Goal: Information Seeking & Learning: Learn about a topic

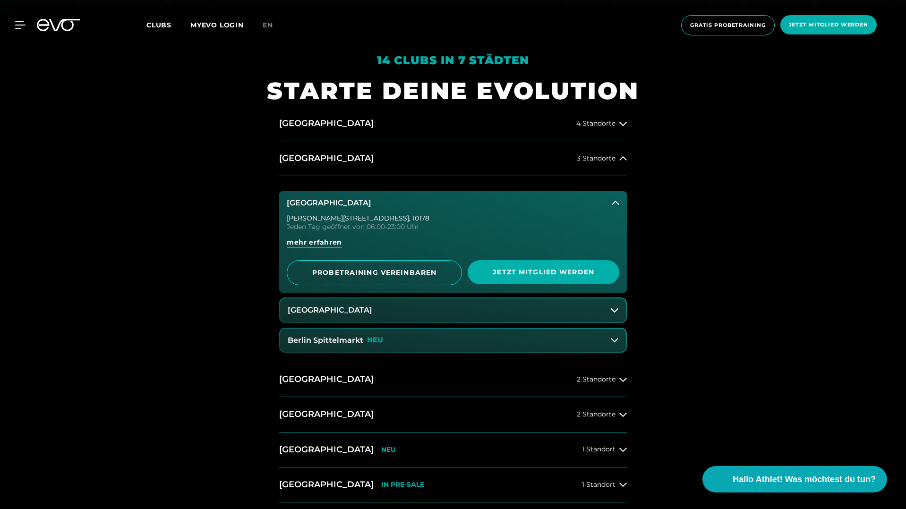
scroll to position [491, 0]
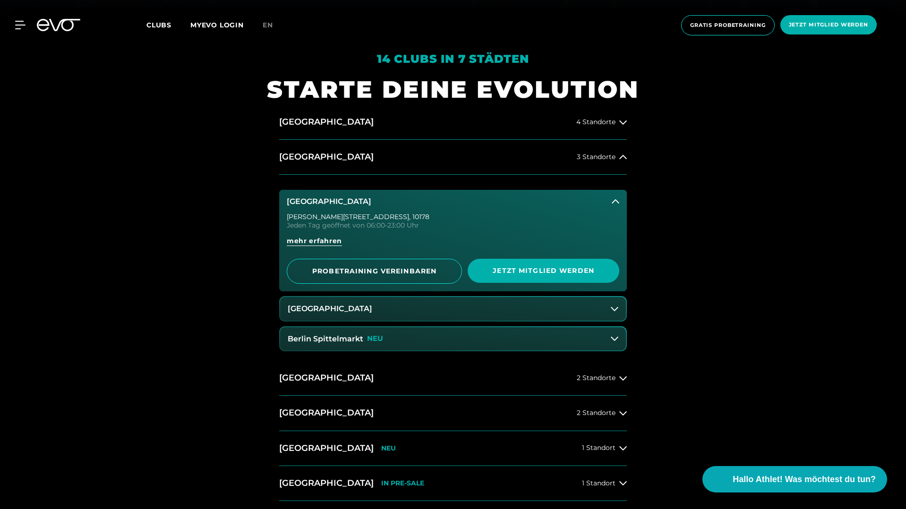
click at [619, 201] on button "[GEOGRAPHIC_DATA]" at bounding box center [453, 202] width 348 height 24
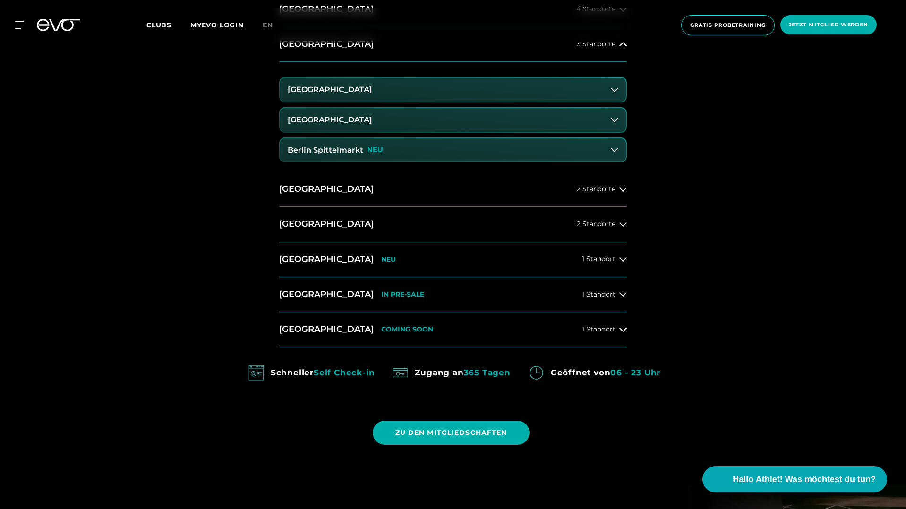
scroll to position [606, 0]
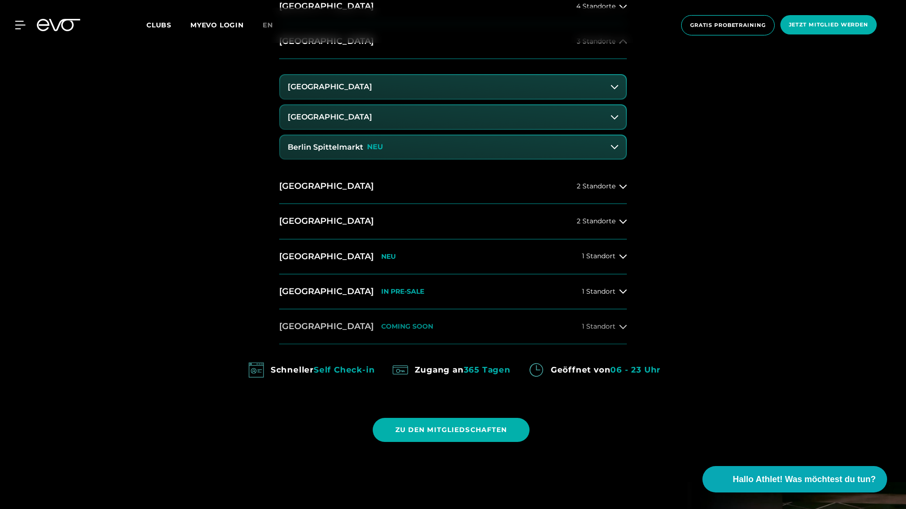
click at [625, 328] on icon at bounding box center [623, 327] width 8 height 8
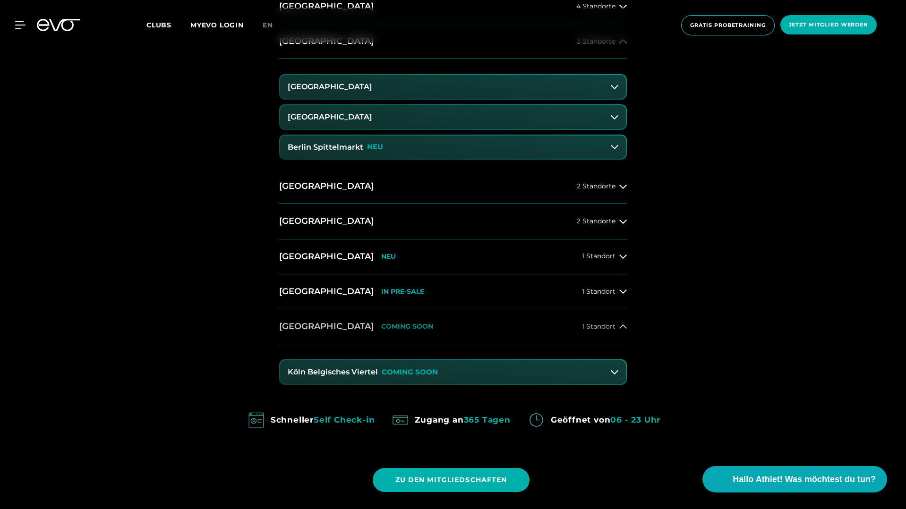
click at [611, 328] on span "1 Standort" at bounding box center [599, 326] width 34 height 7
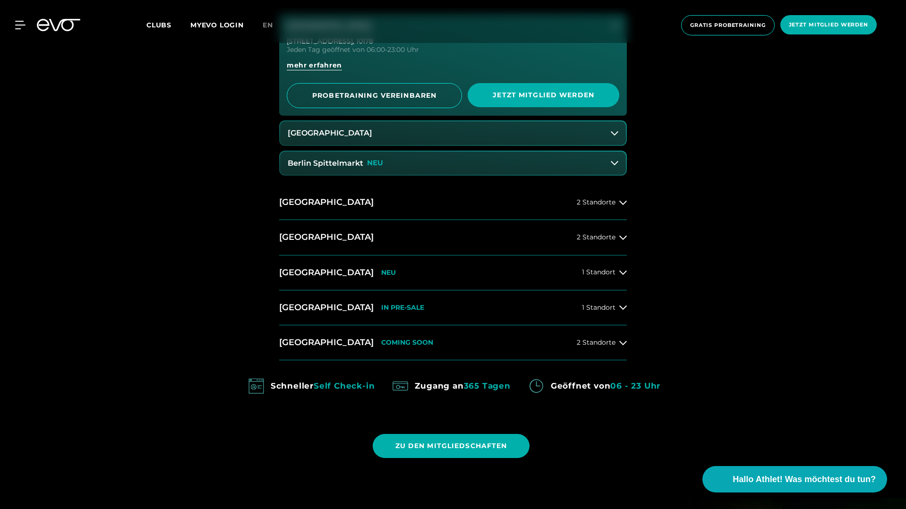
scroll to position [667, 0]
click at [17, 25] on icon at bounding box center [22, 25] width 13 height 8
click at [616, 341] on div "2 Standorte" at bounding box center [602, 343] width 50 height 8
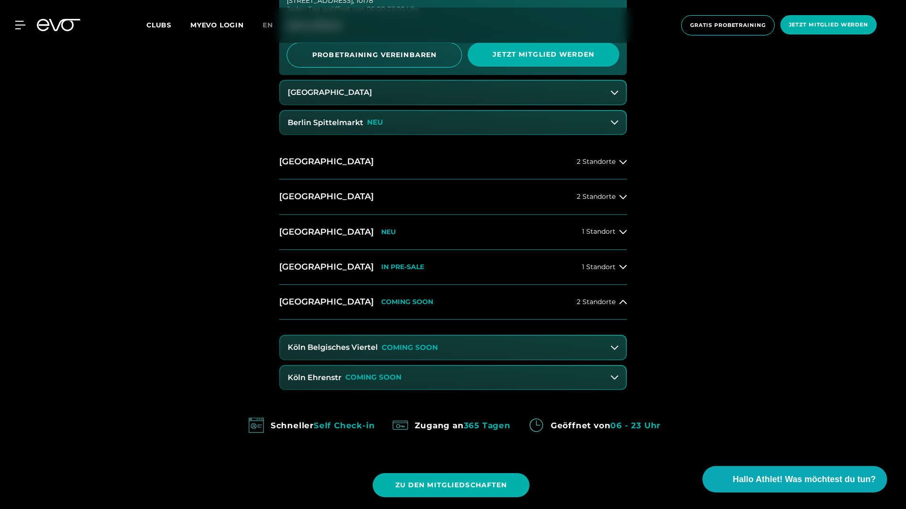
scroll to position [754, 0]
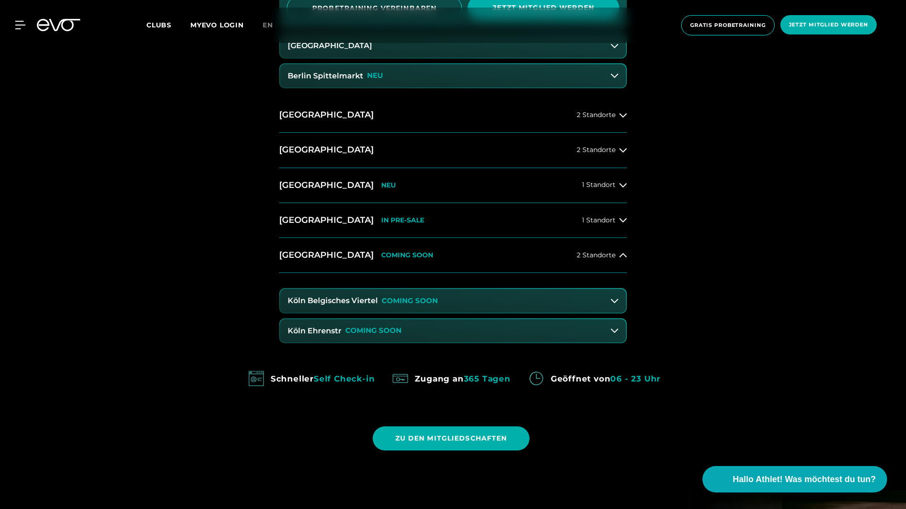
click at [426, 323] on button "Köln Ehrenstr COMING SOON" at bounding box center [453, 331] width 346 height 24
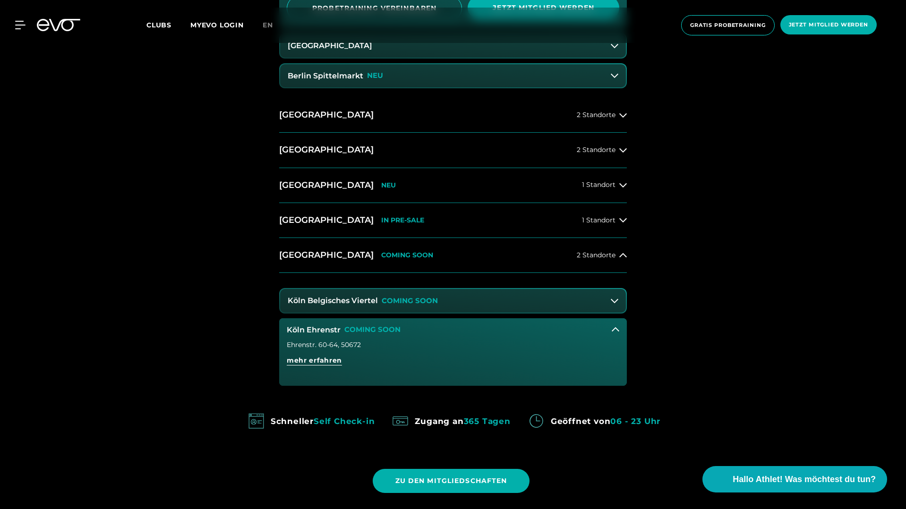
click at [426, 323] on button "Köln Ehrenstr COMING SOON" at bounding box center [453, 330] width 348 height 24
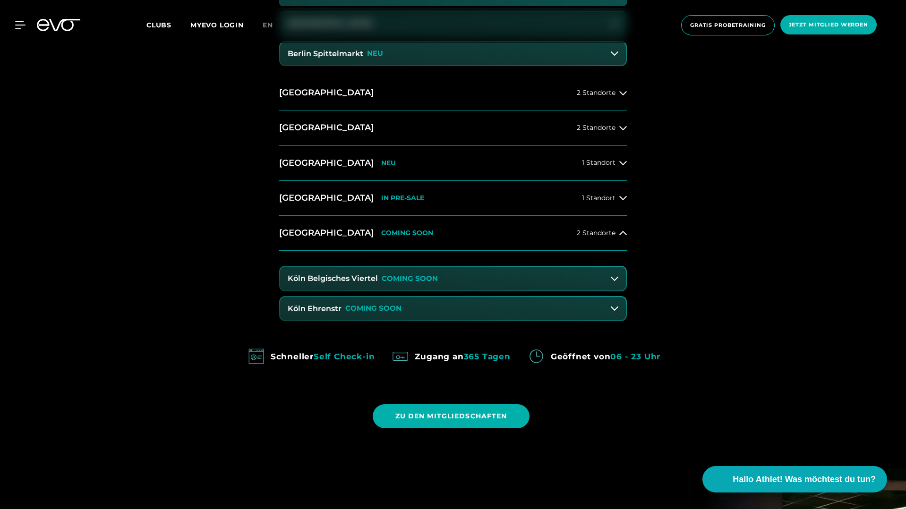
scroll to position [782, 0]
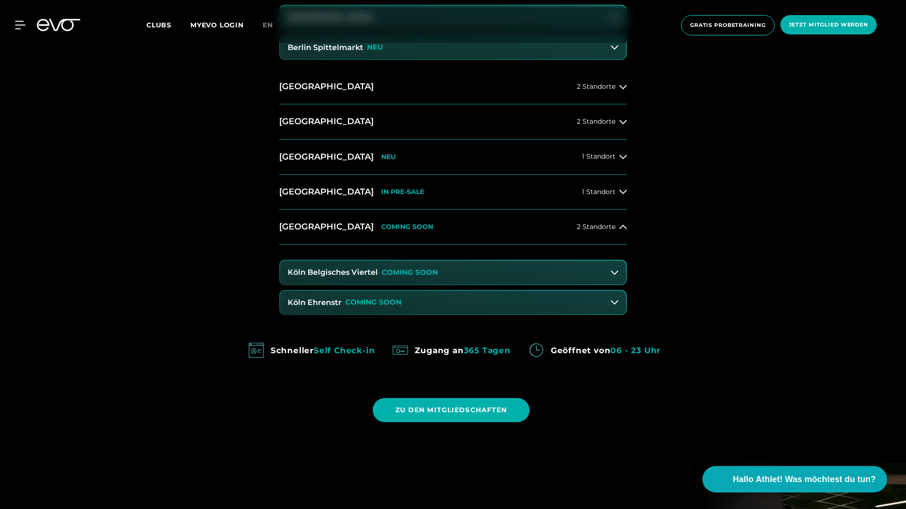
click at [423, 298] on button "Köln Ehrenstr COMING SOON" at bounding box center [453, 303] width 346 height 24
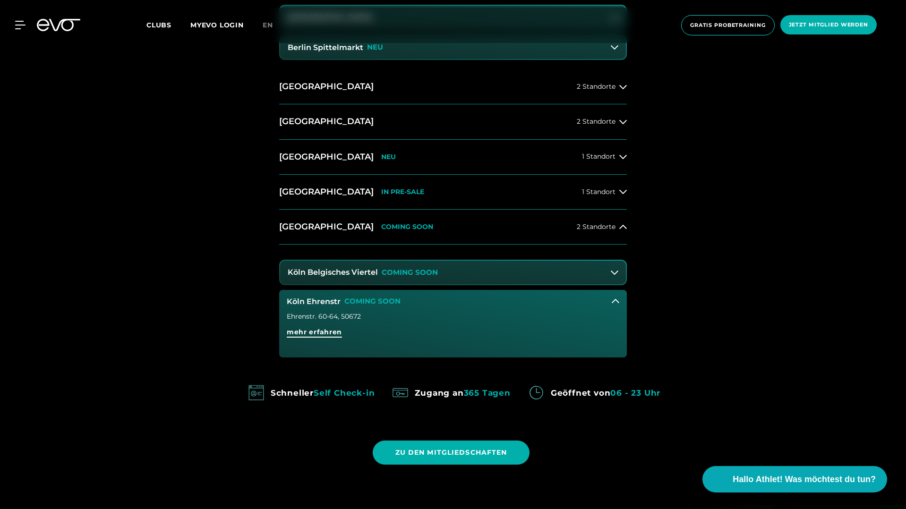
drag, startPoint x: 323, startPoint y: 334, endPoint x: 336, endPoint y: 332, distance: 13.4
click at [323, 333] on span "mehr erfahren" at bounding box center [314, 332] width 55 height 10
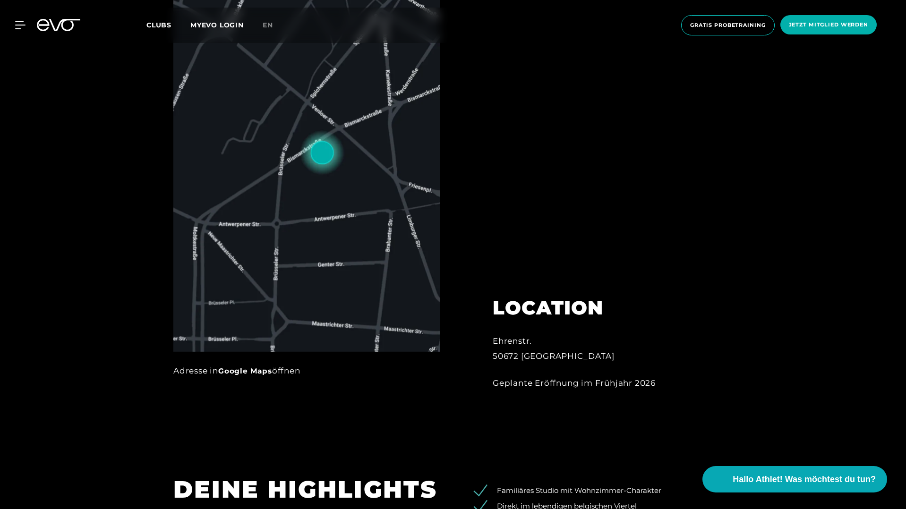
scroll to position [572, 0]
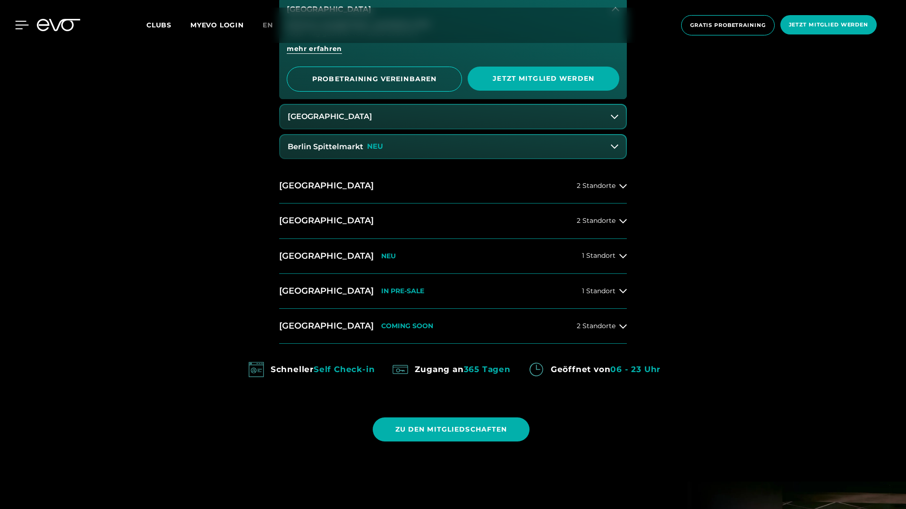
click at [20, 21] on icon at bounding box center [22, 25] width 13 height 8
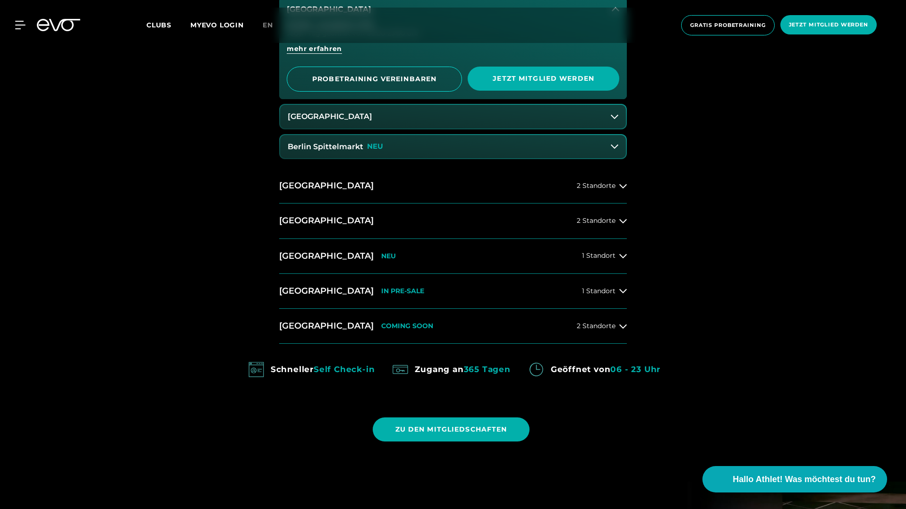
click at [19, 19] on div "MyEVO Login Über EVO Mitgliedschaften Probetraining TAGESPASS EVO Studios Düsse…" at bounding box center [453, 25] width 902 height 35
click at [18, 22] on icon at bounding box center [22, 25] width 14 height 9
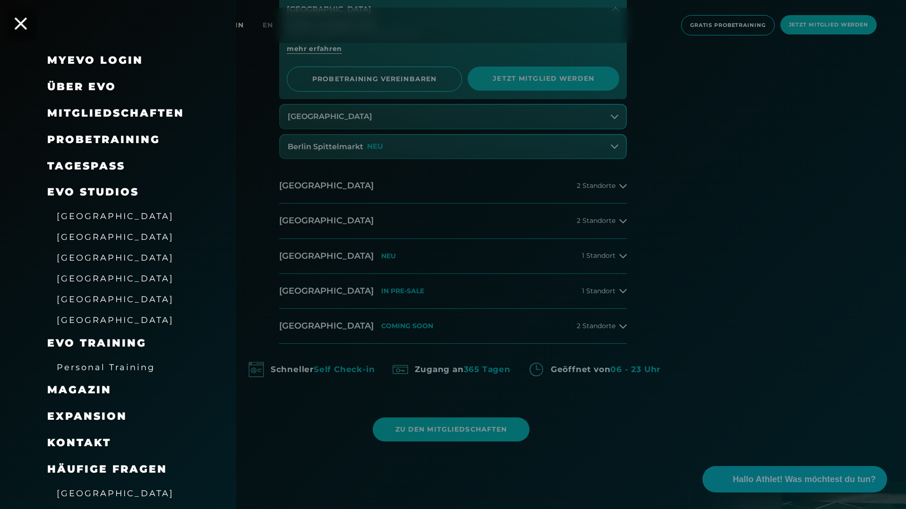
click at [23, 23] on icon at bounding box center [21, 23] width 12 height 12
